Goal: Information Seeking & Learning: Check status

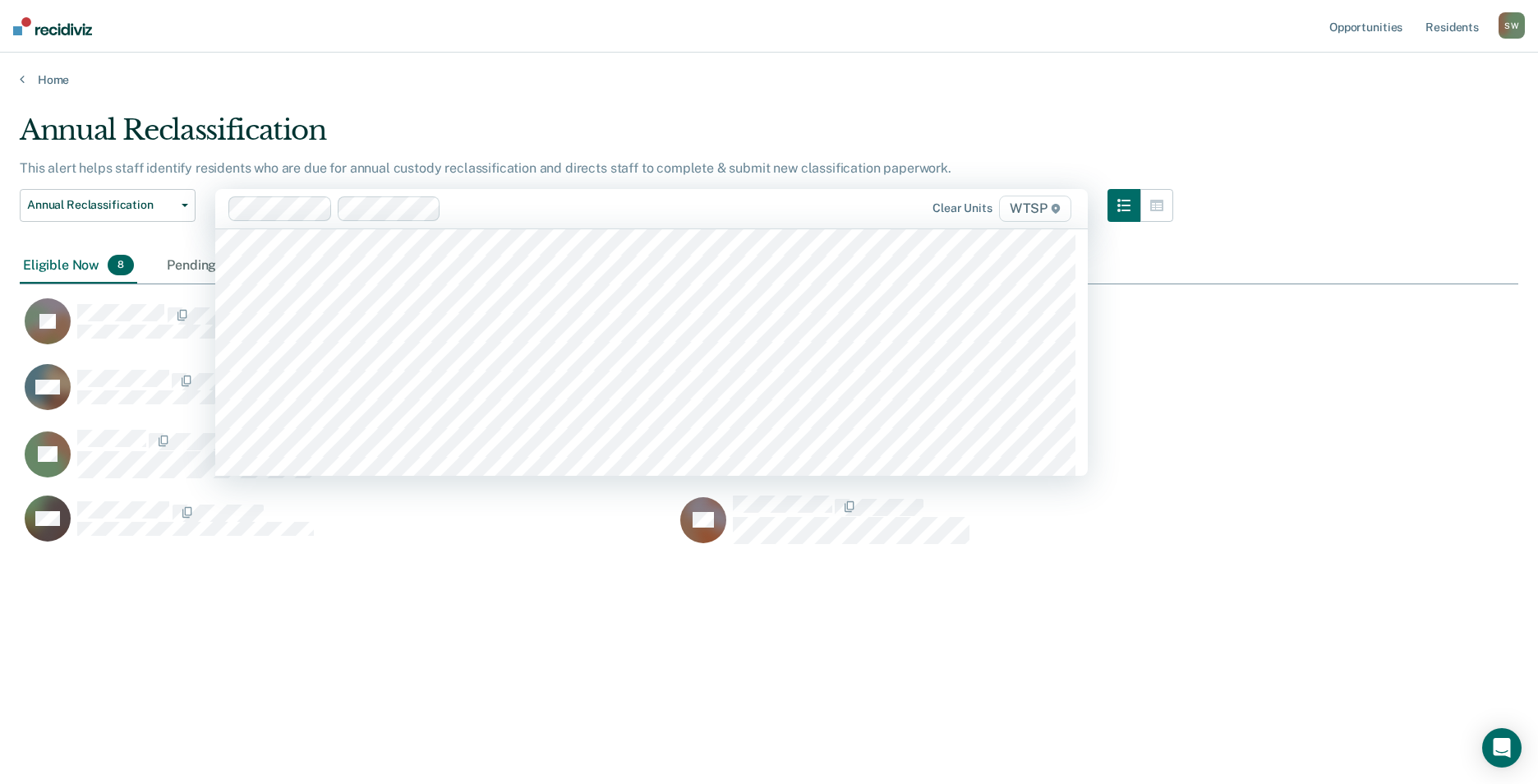
scroll to position [14400, 0]
